Goal: Transaction & Acquisition: Download file/media

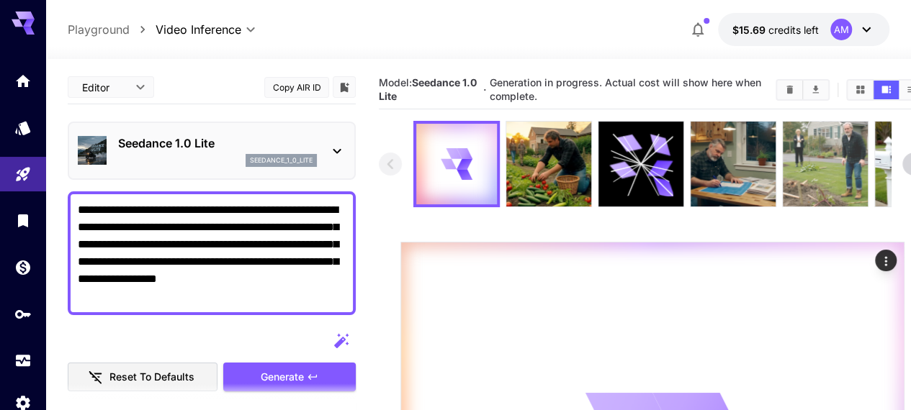
scroll to position [144, 0]
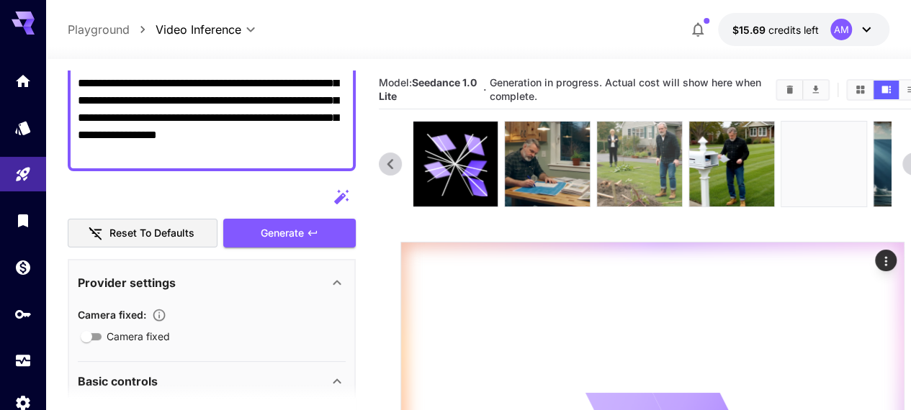
click at [626, 174] on img at bounding box center [639, 164] width 85 height 85
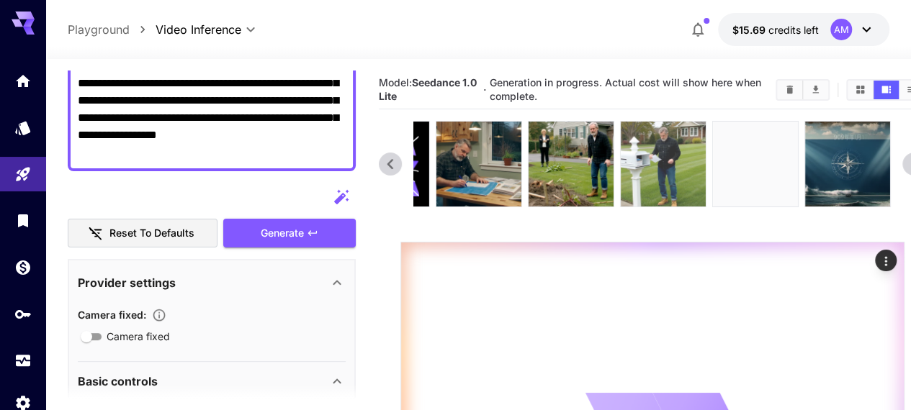
click at [654, 185] on img at bounding box center [663, 164] width 85 height 85
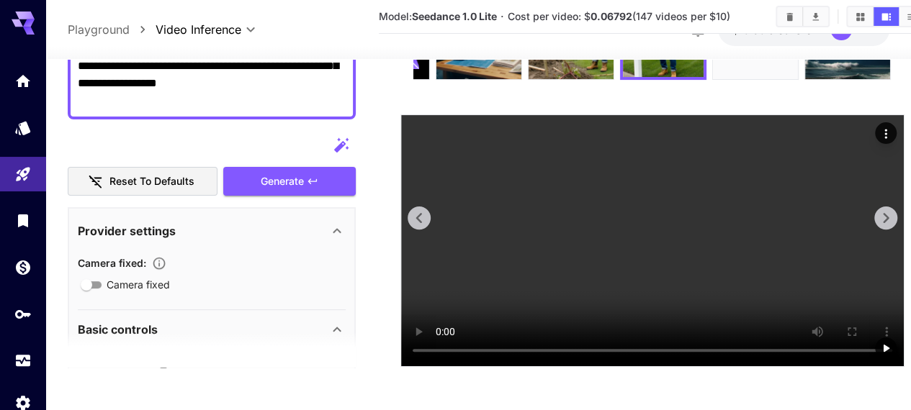
click at [887, 127] on icon "Actions" at bounding box center [886, 134] width 14 height 14
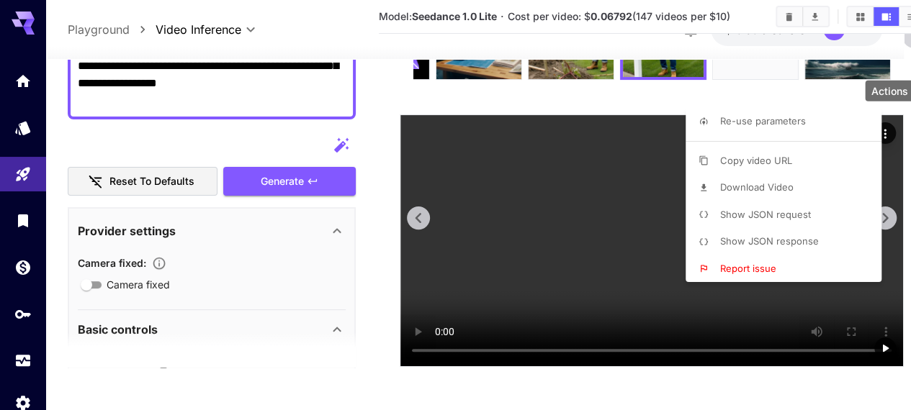
scroll to position [138, 0]
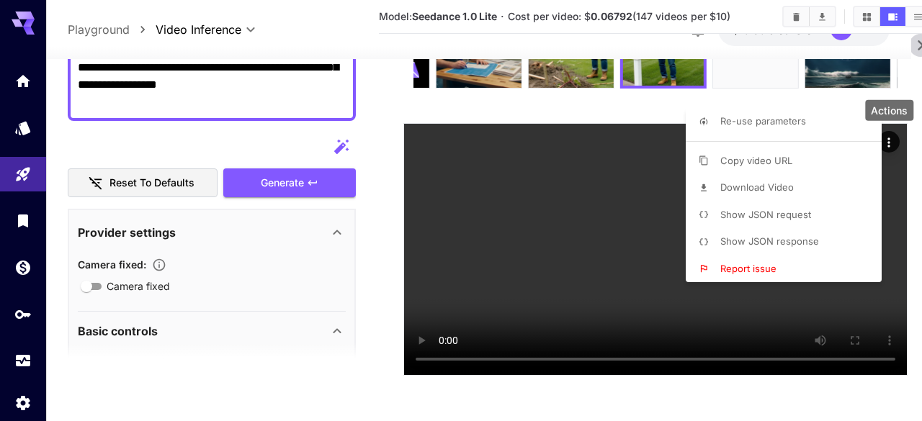
click at [800, 182] on li "Download Video" at bounding box center [788, 187] width 205 height 27
click at [602, 84] on div at bounding box center [461, 210] width 922 height 421
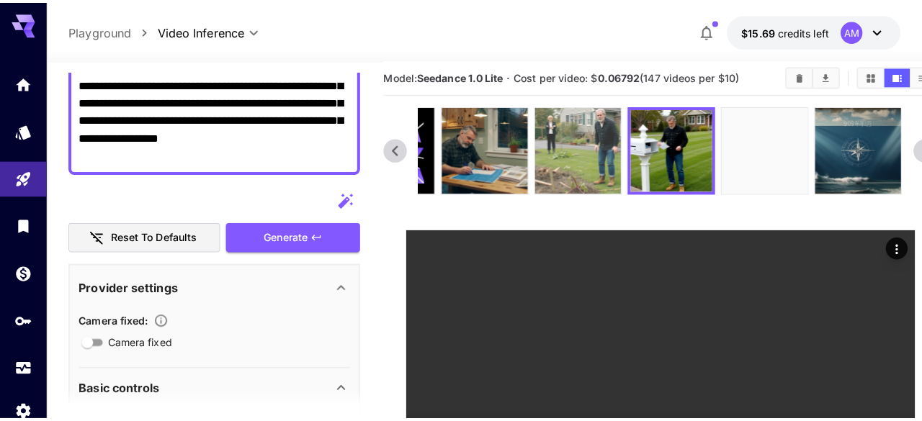
scroll to position [0, 0]
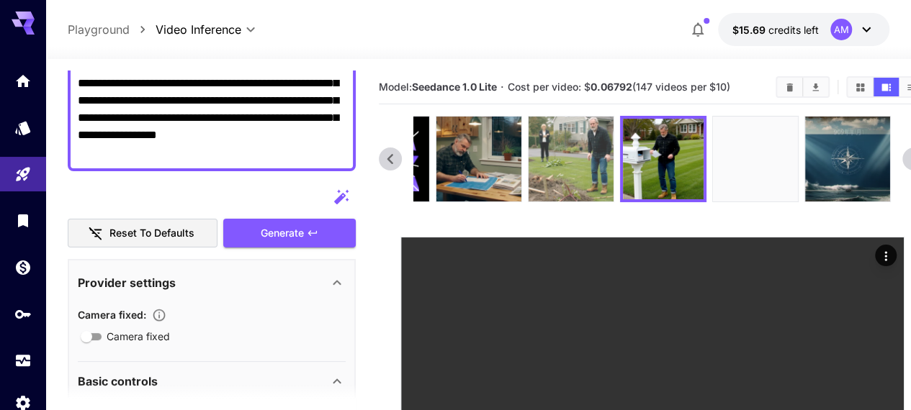
click at [568, 163] on img at bounding box center [571, 159] width 85 height 85
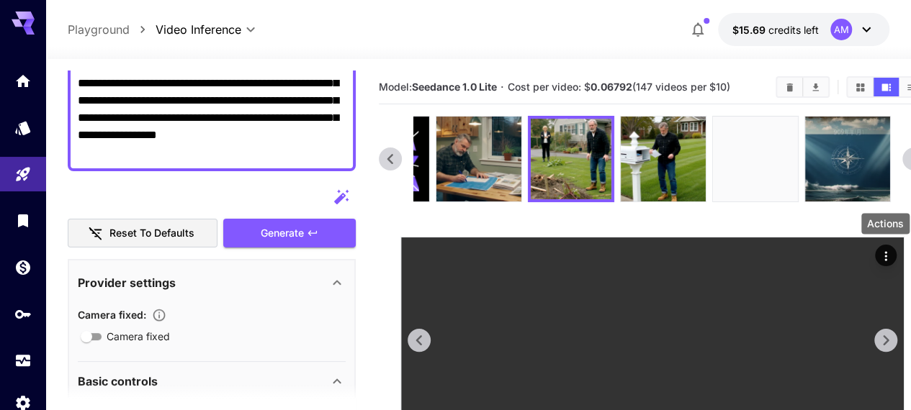
click at [891, 252] on icon "Actions" at bounding box center [886, 256] width 14 height 14
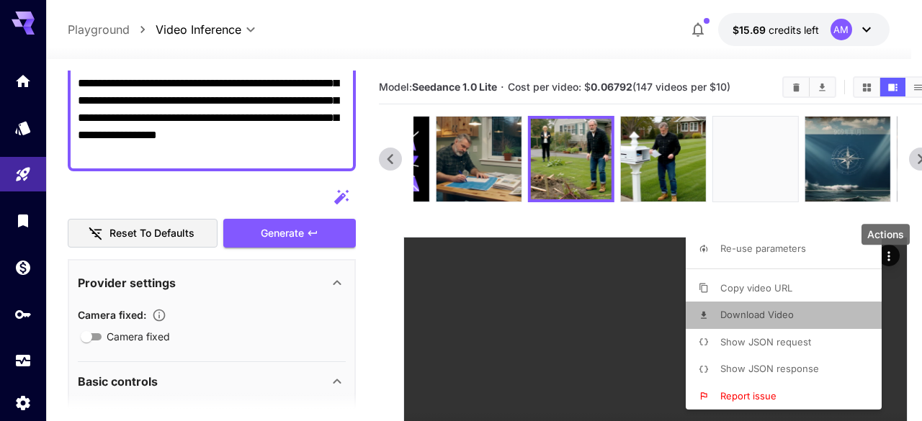
click at [794, 316] on li "Download Video" at bounding box center [788, 315] width 205 height 27
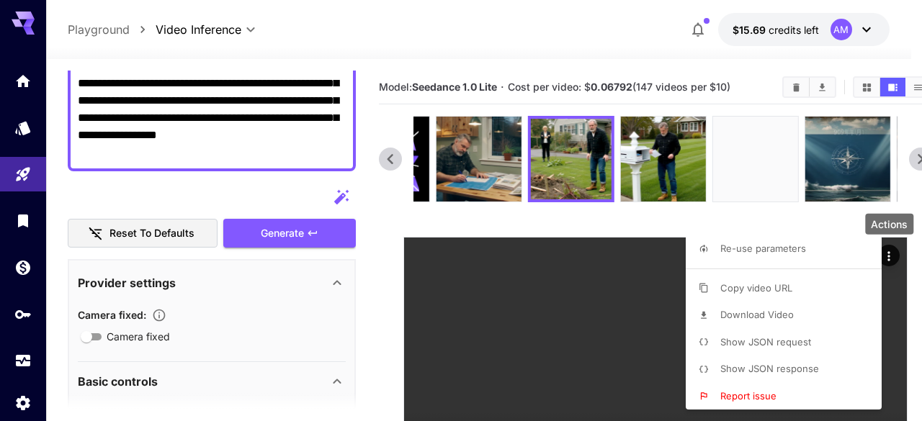
click at [488, 162] on div at bounding box center [461, 210] width 922 height 421
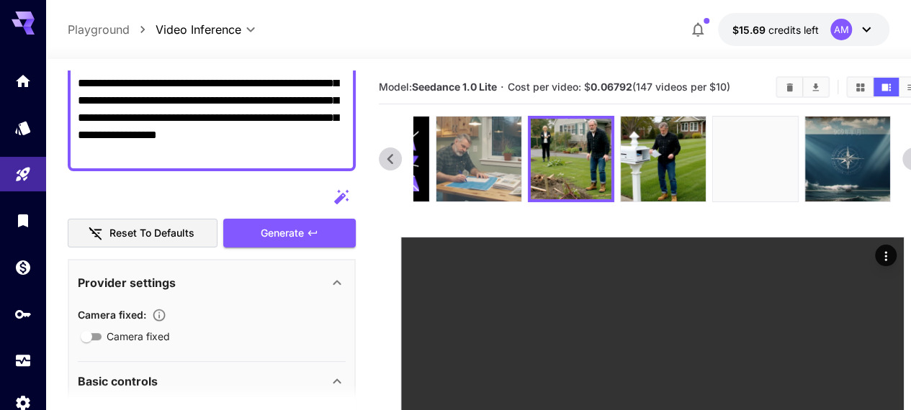
click at [477, 159] on img at bounding box center [478, 159] width 85 height 85
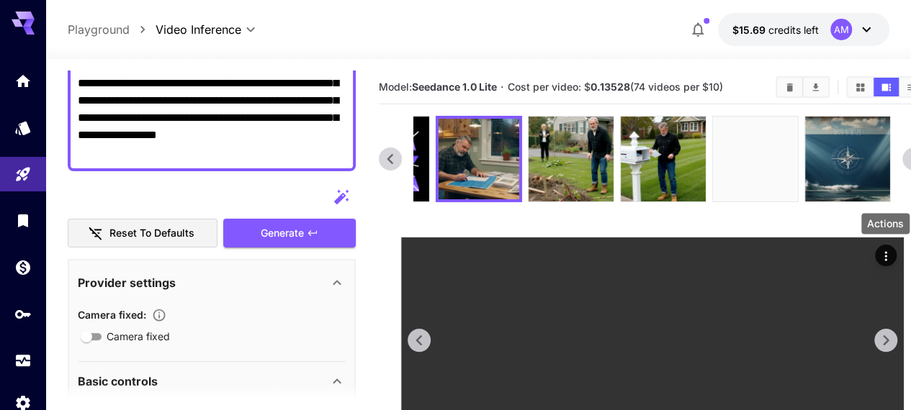
click at [883, 249] on icon "Actions" at bounding box center [886, 256] width 14 height 14
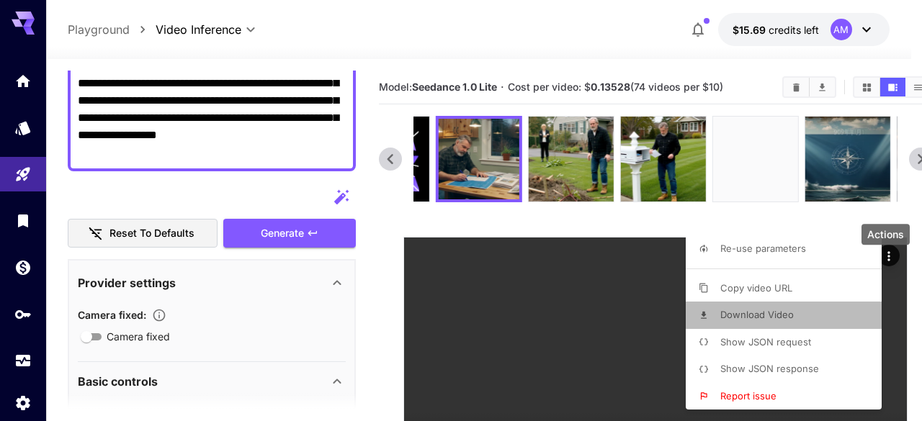
click at [788, 322] on p "Download Video" at bounding box center [756, 315] width 73 height 14
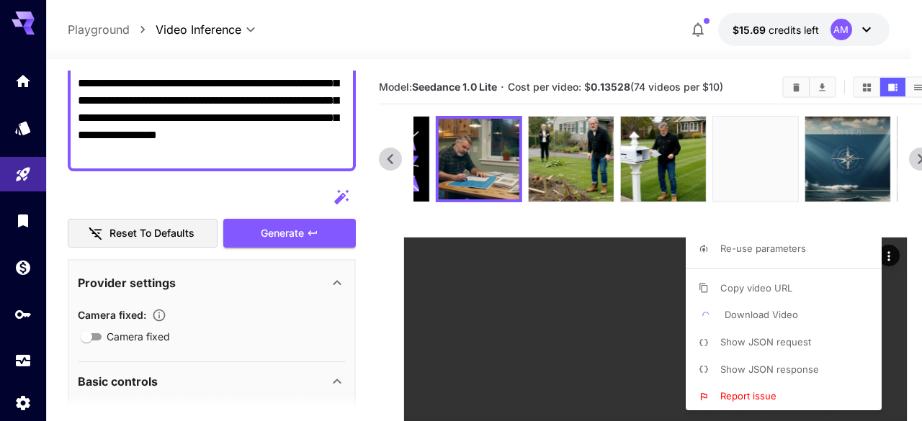
drag, startPoint x: 475, startPoint y: 168, endPoint x: 663, endPoint y: 168, distance: 187.2
click at [663, 168] on div at bounding box center [461, 210] width 922 height 421
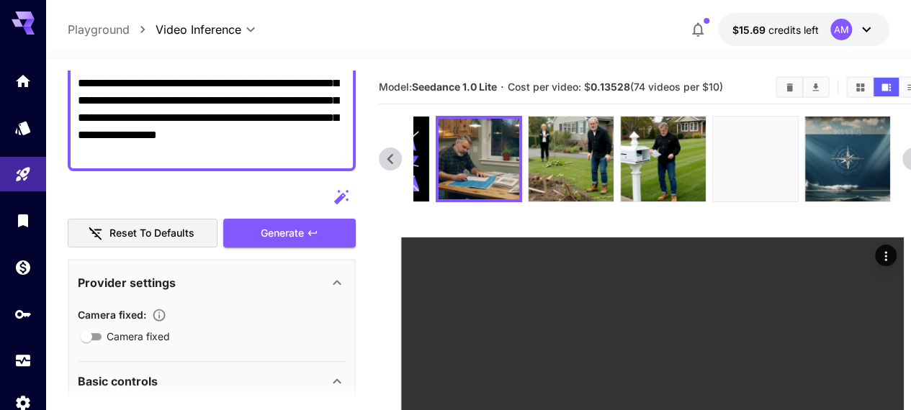
click at [483, 223] on section at bounding box center [652, 303] width 547 height 374
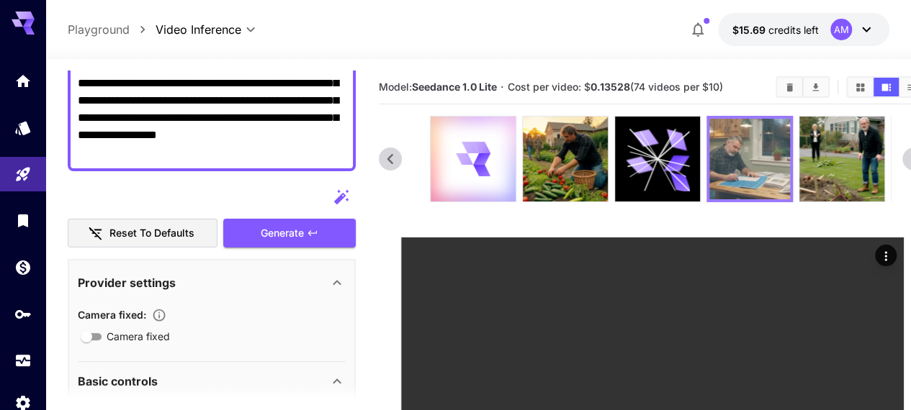
click at [773, 161] on img at bounding box center [749, 159] width 81 height 81
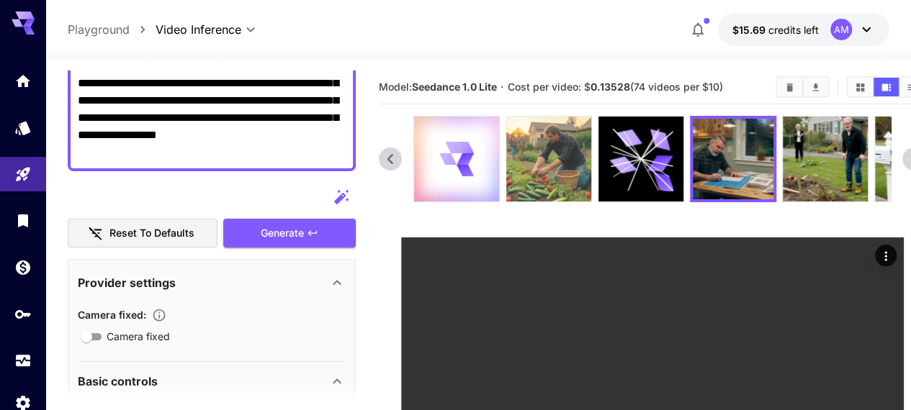
click at [542, 158] on img at bounding box center [548, 159] width 85 height 85
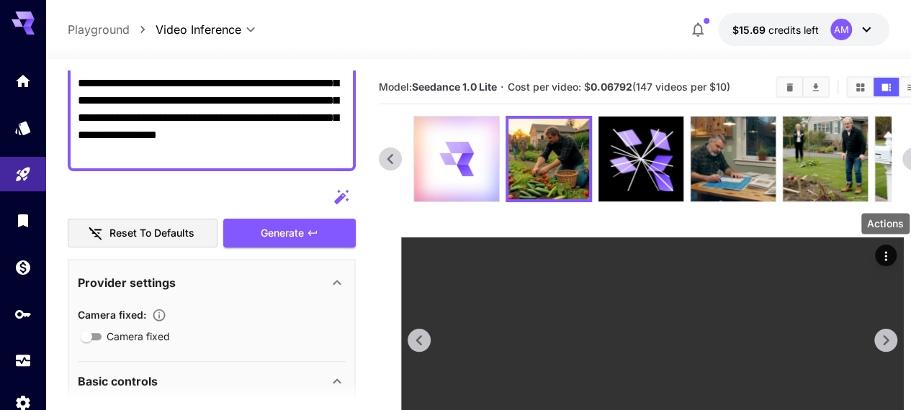
click at [886, 252] on icon "Actions" at bounding box center [885, 255] width 2 height 9
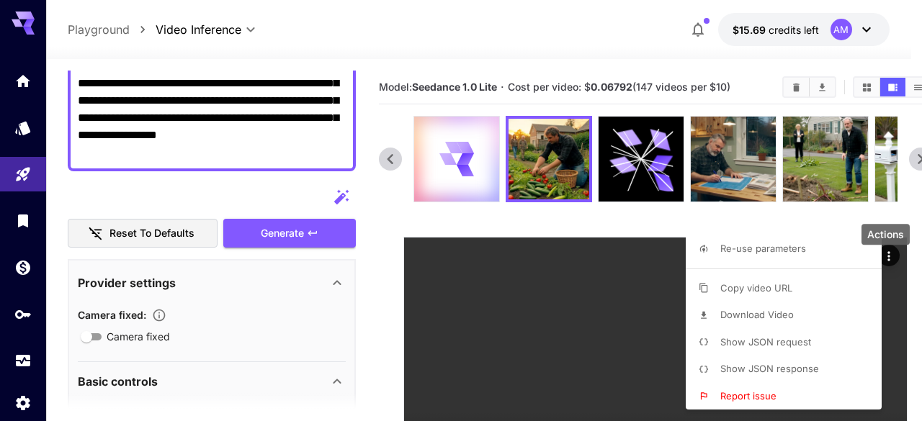
click at [779, 309] on span "Download Video" at bounding box center [756, 315] width 73 height 12
